Goal: Check status: Check status

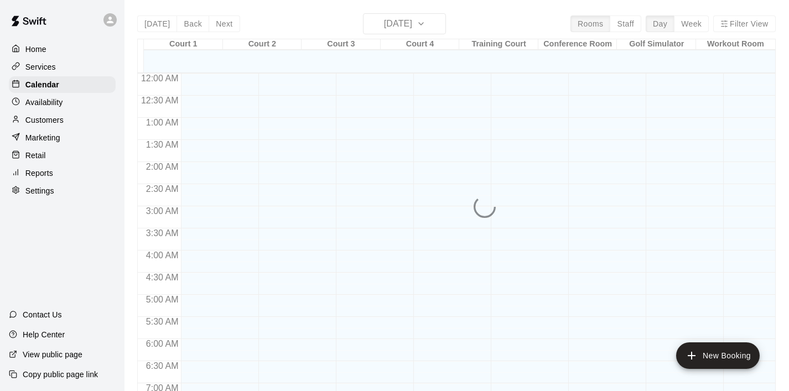
scroll to position [695, 0]
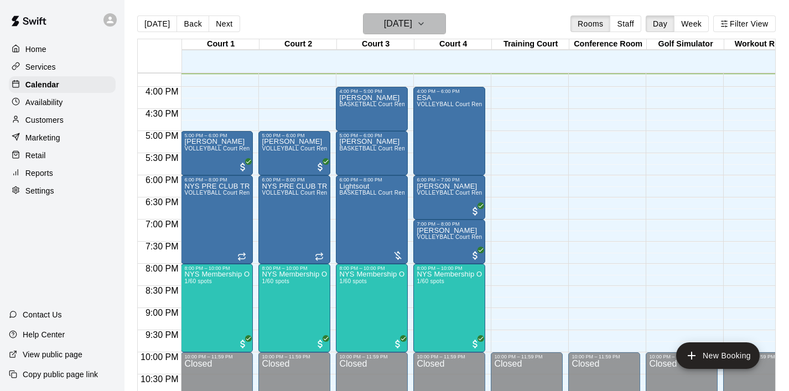
click at [425, 24] on icon "button" at bounding box center [421, 23] width 9 height 13
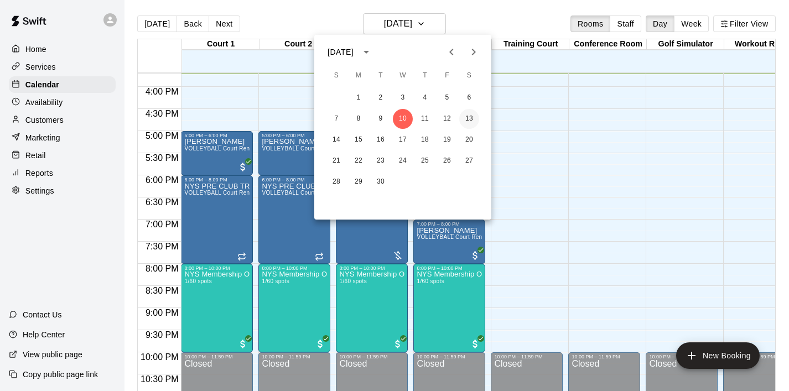
click at [472, 118] on button "13" at bounding box center [469, 119] width 20 height 20
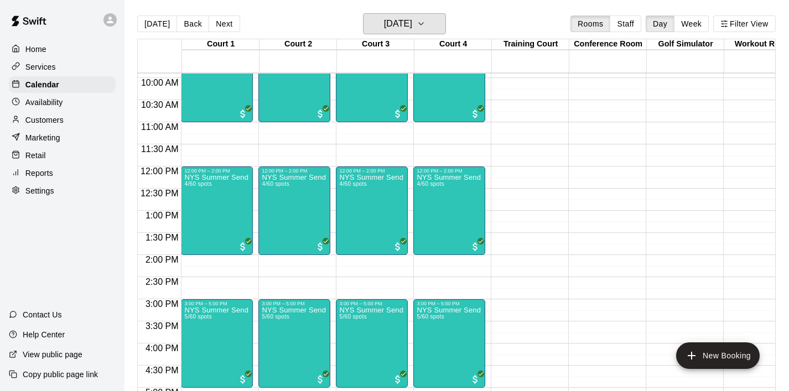
scroll to position [439, 0]
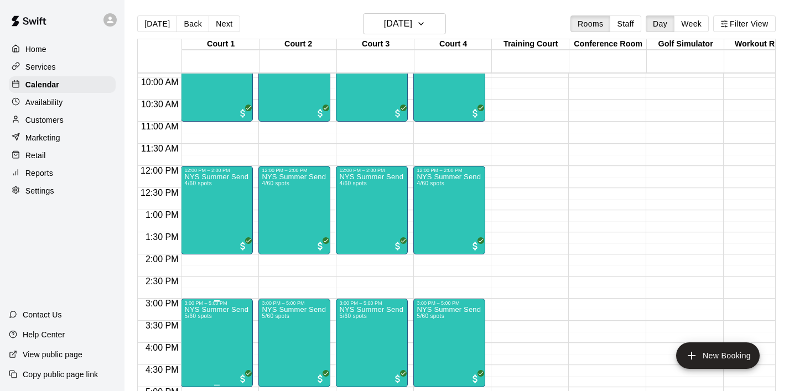
click at [188, 321] on button "edit" at bounding box center [196, 318] width 22 height 22
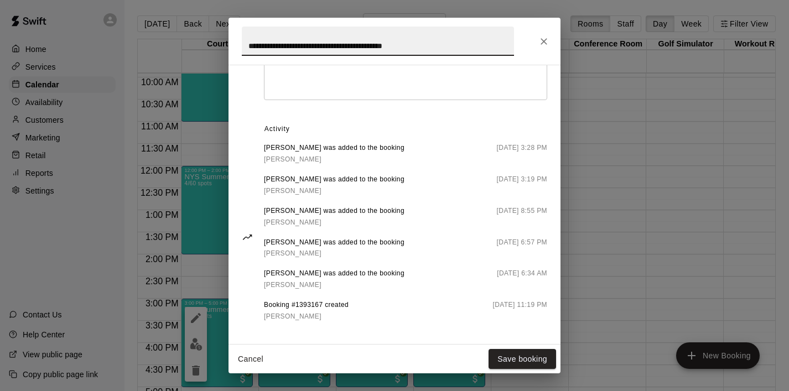
scroll to position [484, 0]
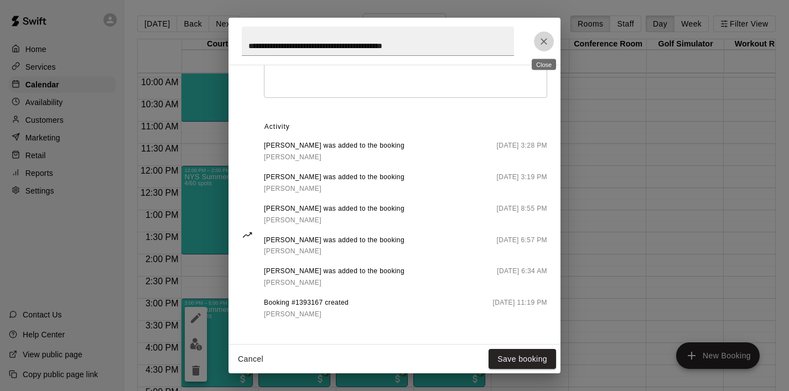
click at [548, 39] on icon "Close" at bounding box center [543, 41] width 11 height 11
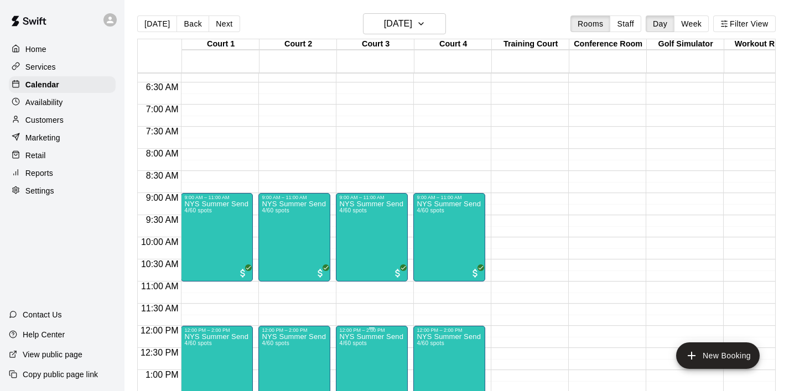
scroll to position [283, 0]
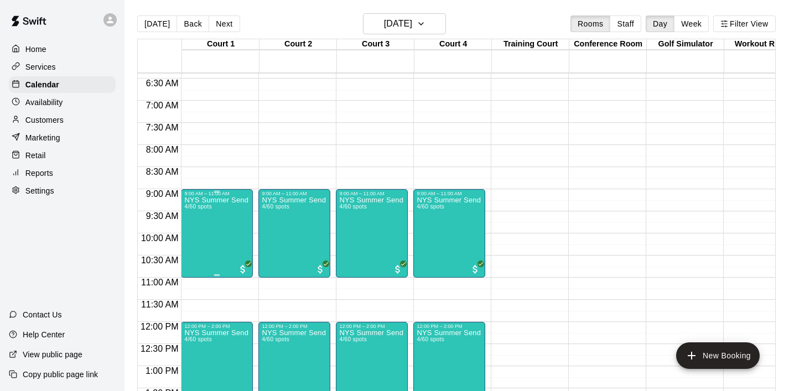
click at [210, 251] on div "NYS Summer Send Off 3v3 - Girls [DEMOGRAPHIC_DATA] 4/60 spots" at bounding box center [216, 391] width 65 height 391
click at [198, 204] on icon "edit" at bounding box center [195, 208] width 13 height 13
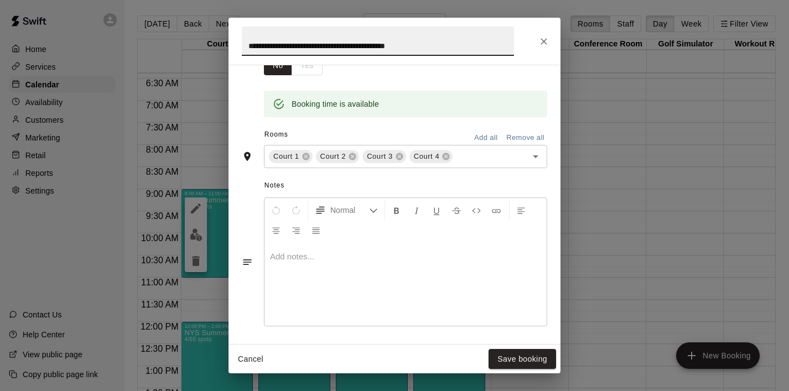
scroll to position [458, 0]
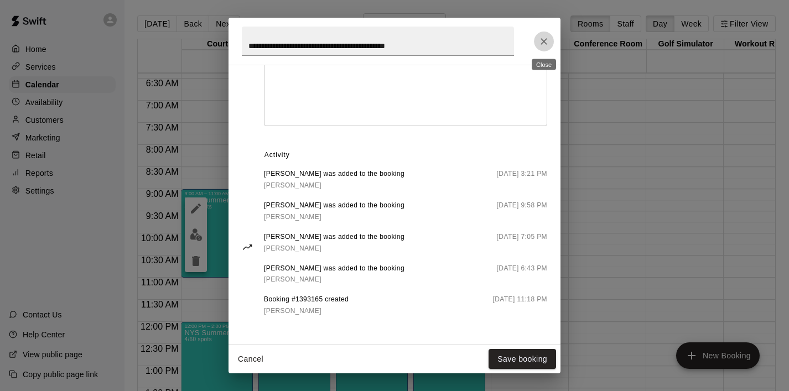
click at [546, 44] on icon "Close" at bounding box center [543, 41] width 11 height 11
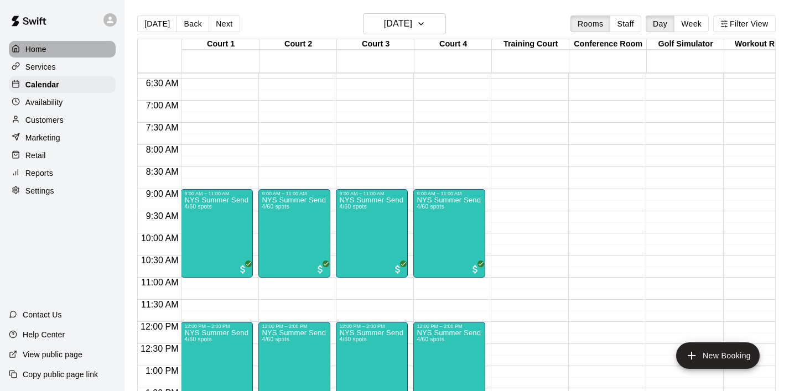
click at [46, 49] on p "Home" at bounding box center [35, 49] width 21 height 11
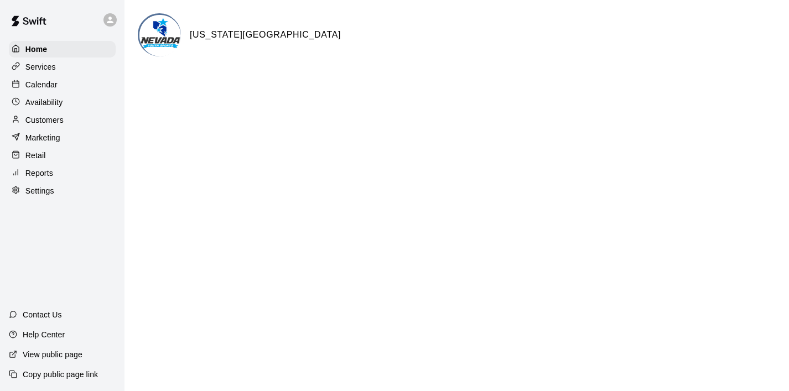
click at [44, 80] on p "Calendar" at bounding box center [41, 84] width 32 height 11
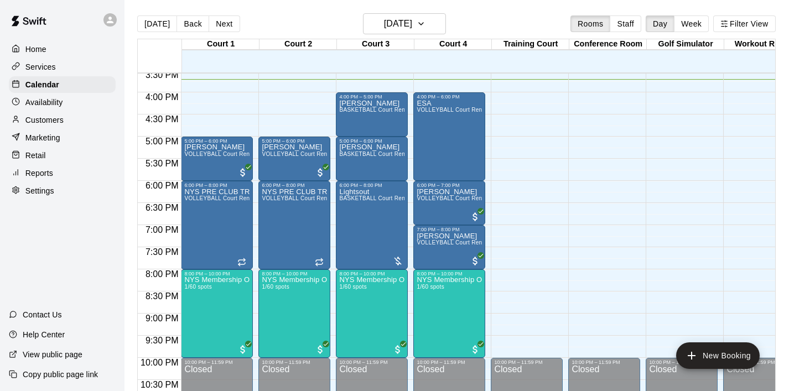
scroll to position [687, 0]
